Goal: Task Accomplishment & Management: Use online tool/utility

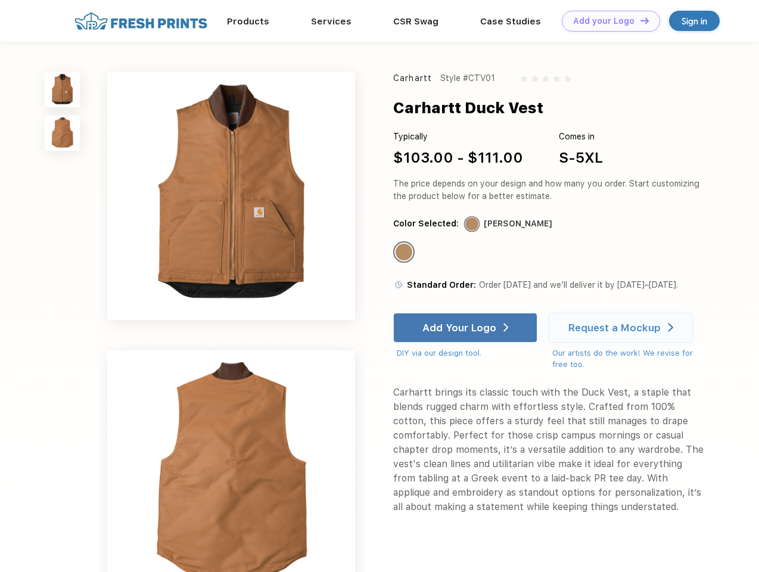
click at [607, 21] on link "Add your Logo Design Tool" at bounding box center [611, 21] width 98 height 21
click at [0, 0] on div "Design Tool" at bounding box center [0, 0] width 0 height 0
click at [639, 20] on link "Add your Logo Design Tool" at bounding box center [611, 21] width 98 height 21
click at [63, 89] on img at bounding box center [62, 89] width 35 height 35
click at [63, 133] on img at bounding box center [62, 133] width 35 height 35
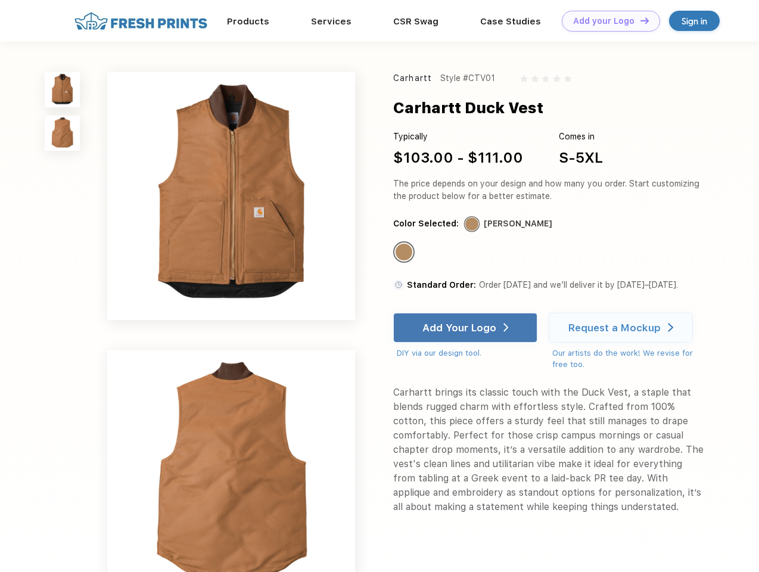
click at [405, 253] on div "Standard Color" at bounding box center [404, 252] width 17 height 17
click at [467, 328] on div "Add Your Logo" at bounding box center [459, 328] width 74 height 12
click at [623, 328] on div "Request a Mockup" at bounding box center [614, 328] width 92 height 12
